Goal: Task Accomplishment & Management: Use online tool/utility

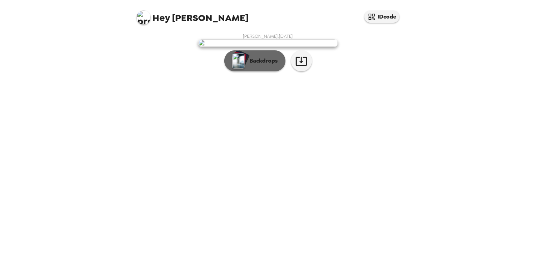
click at [247, 68] on div "button" at bounding box center [241, 59] width 17 height 18
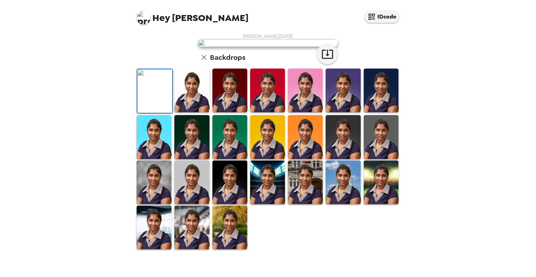
scroll to position [45, 0]
click at [184, 112] on img at bounding box center [191, 90] width 35 height 44
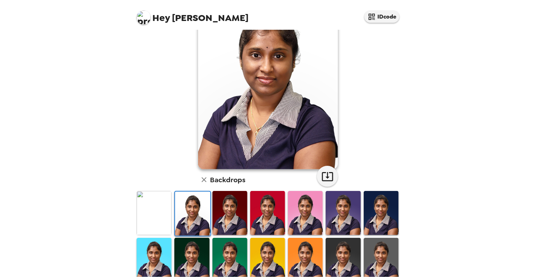
click at [162, 214] on img at bounding box center [154, 213] width 35 height 44
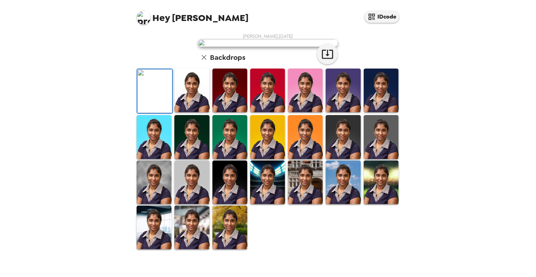
click at [232, 112] on img at bounding box center [229, 90] width 35 height 44
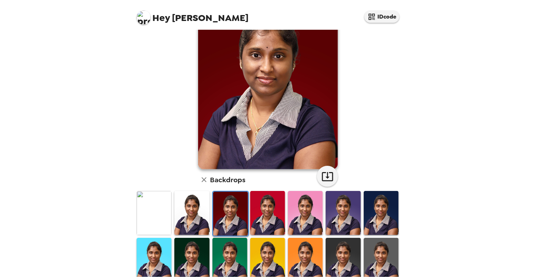
click at [263, 254] on img at bounding box center [267, 259] width 35 height 44
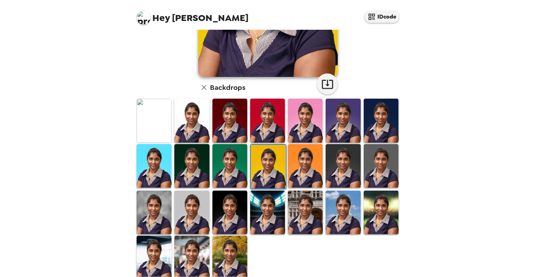
scroll to position [147, 0]
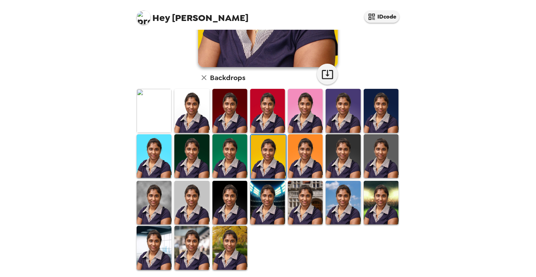
click at [235, 239] on img at bounding box center [229, 248] width 35 height 44
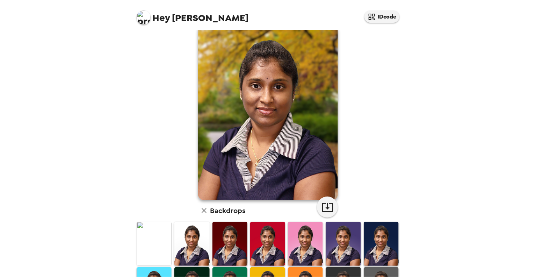
scroll to position [13, 0]
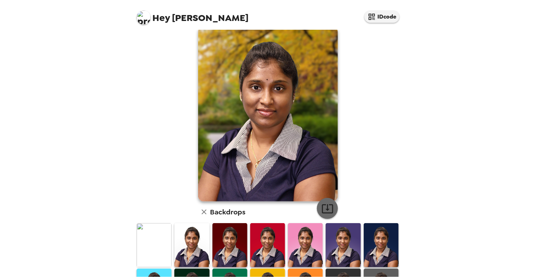
click at [323, 209] on icon "button" at bounding box center [327, 208] width 12 height 12
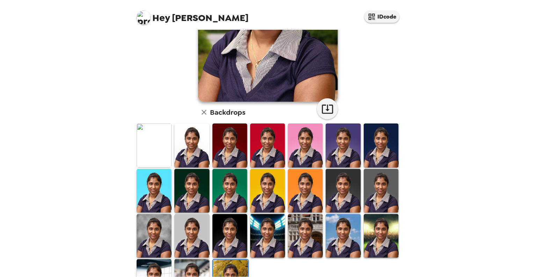
scroll to position [113, 0]
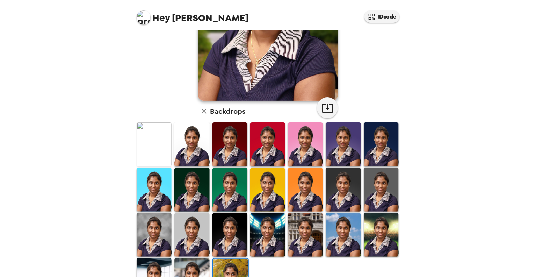
click at [152, 128] on img at bounding box center [154, 144] width 35 height 44
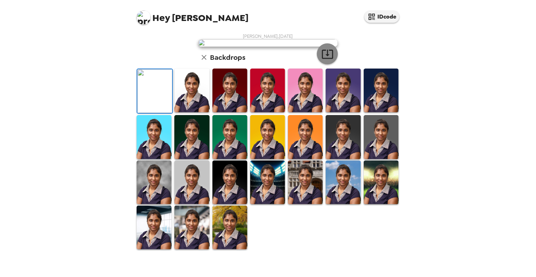
click at [322, 59] on icon "button" at bounding box center [327, 54] width 11 height 9
click at [161, 238] on img at bounding box center [154, 227] width 35 height 44
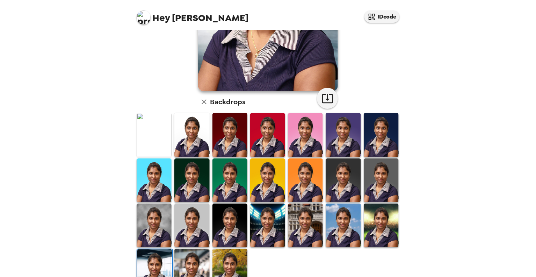
scroll to position [126, 0]
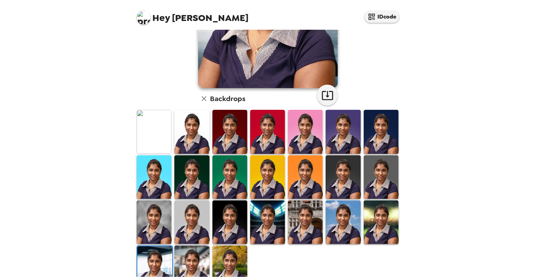
click at [201, 269] on img at bounding box center [191, 267] width 35 height 44
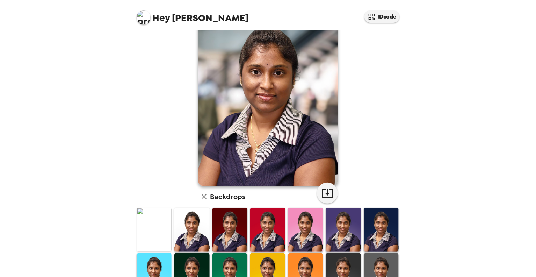
scroll to position [0, 0]
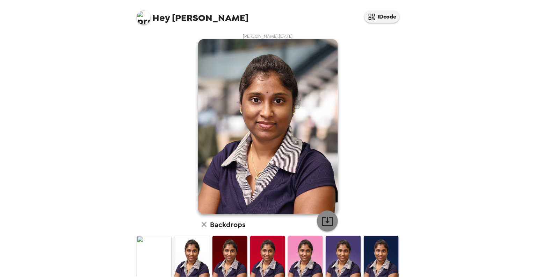
click at [327, 221] on icon "button" at bounding box center [327, 221] width 12 height 12
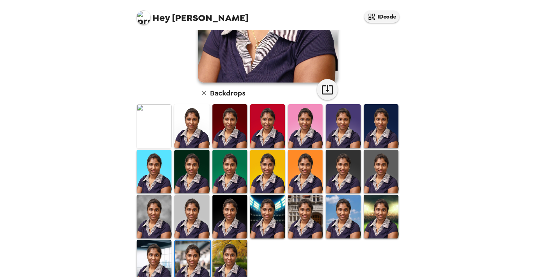
scroll to position [147, 0]
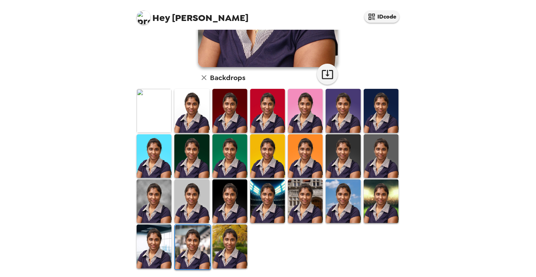
click at [303, 204] on img at bounding box center [305, 201] width 35 height 44
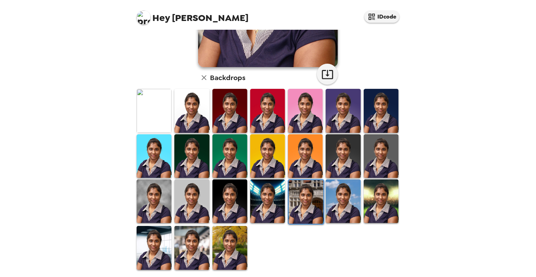
click at [271, 202] on img at bounding box center [267, 201] width 35 height 44
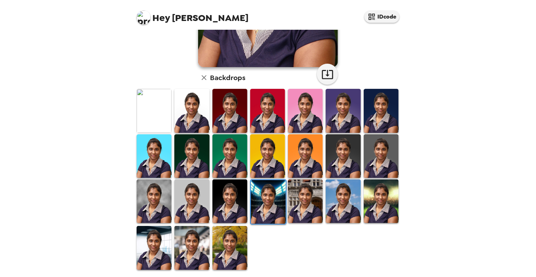
click at [338, 193] on img at bounding box center [343, 201] width 35 height 44
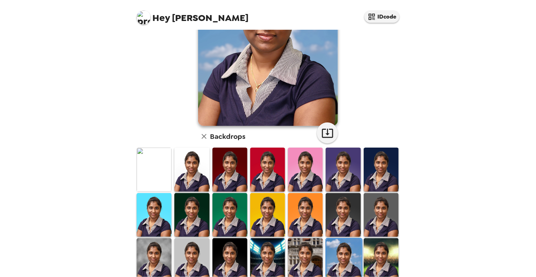
scroll to position [94, 0]
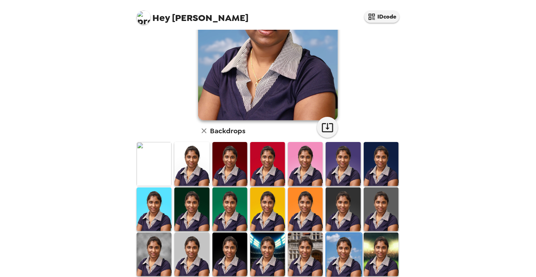
click at [373, 240] on img at bounding box center [381, 254] width 35 height 44
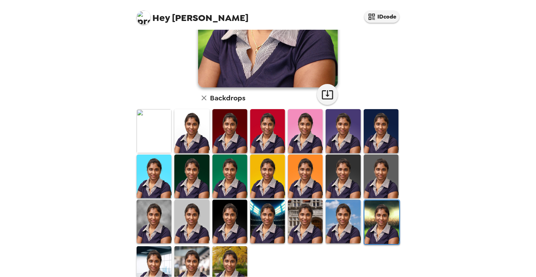
scroll to position [130, 0]
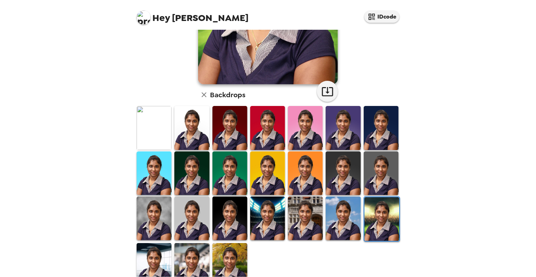
click at [345, 220] on img at bounding box center [343, 218] width 35 height 44
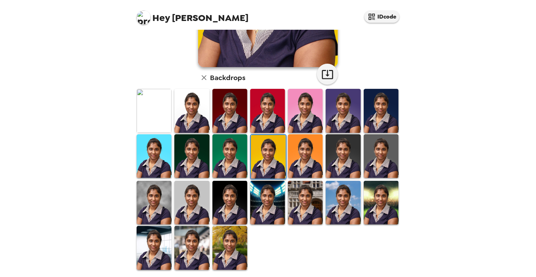
click at [235, 156] on img at bounding box center [229, 156] width 35 height 44
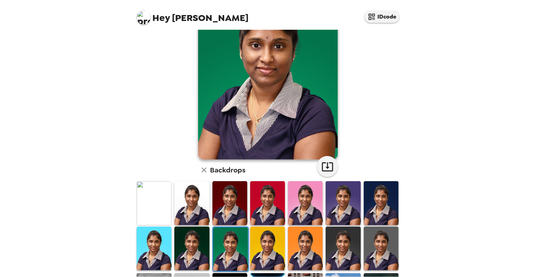
scroll to position [56, 0]
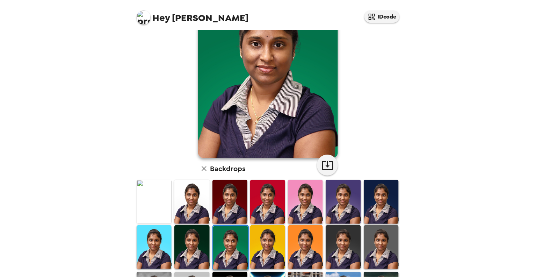
click at [316, 194] on img at bounding box center [305, 202] width 35 height 44
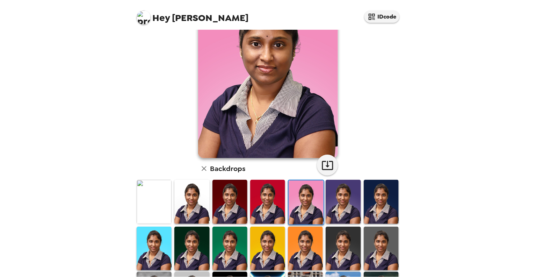
click at [339, 204] on img at bounding box center [343, 202] width 35 height 44
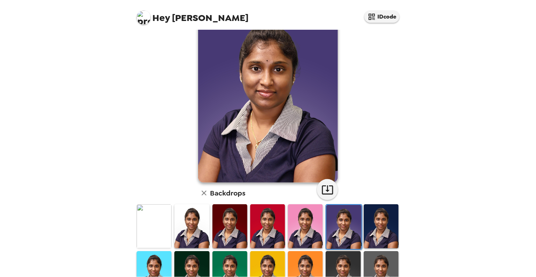
scroll to position [32, 0]
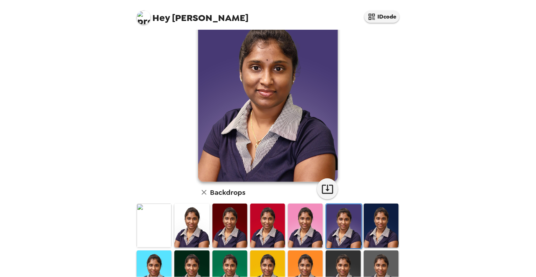
click at [198, 219] on img at bounding box center [191, 225] width 35 height 44
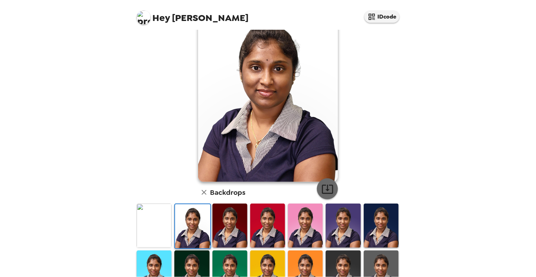
click at [324, 187] on icon "button" at bounding box center [327, 188] width 11 height 9
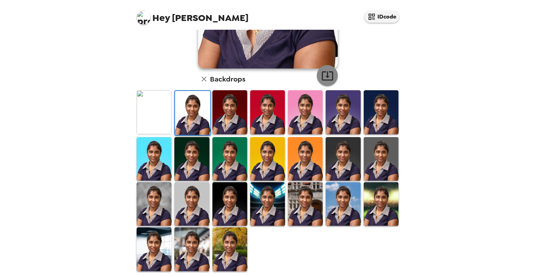
scroll to position [147, 0]
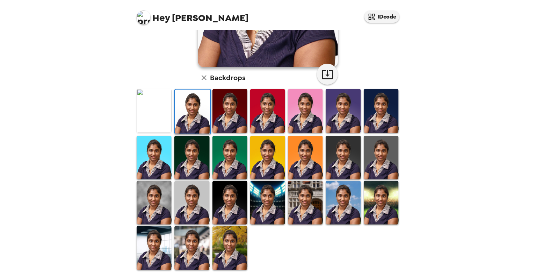
click at [139, 237] on img at bounding box center [154, 248] width 35 height 44
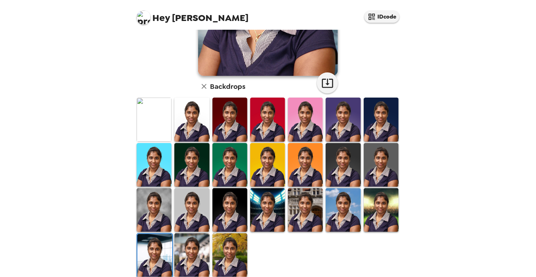
scroll to position [142, 0]
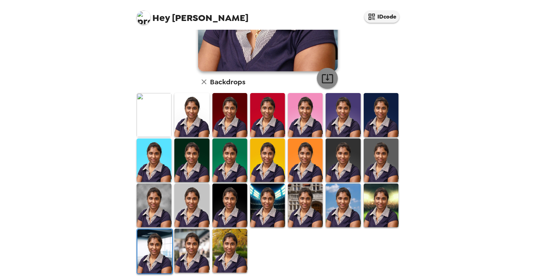
click at [324, 77] on icon "button" at bounding box center [327, 78] width 12 height 12
click at [303, 205] on img at bounding box center [305, 205] width 35 height 44
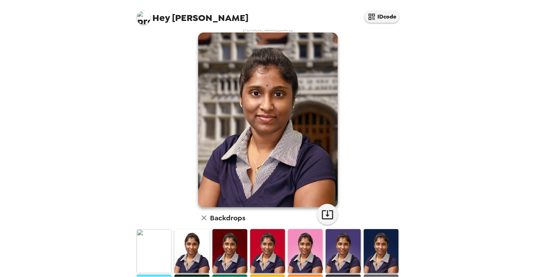
scroll to position [0, 0]
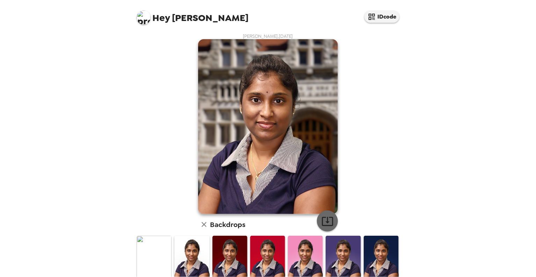
click at [326, 222] on icon "button" at bounding box center [327, 221] width 12 height 12
